Goal: Navigation & Orientation: Find specific page/section

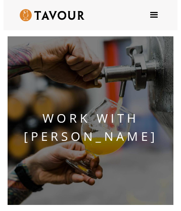
scroll to position [2084, 0]
